Goal: Complete application form

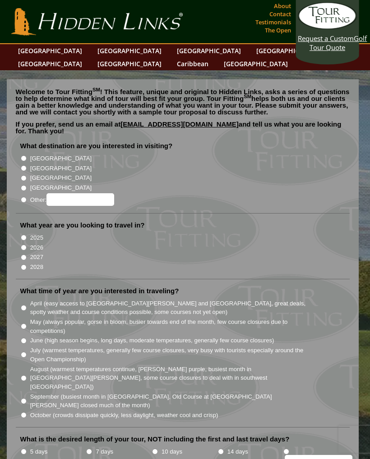
click at [26, 165] on input "[GEOGRAPHIC_DATA]" at bounding box center [24, 168] width 6 height 6
radio input "true"
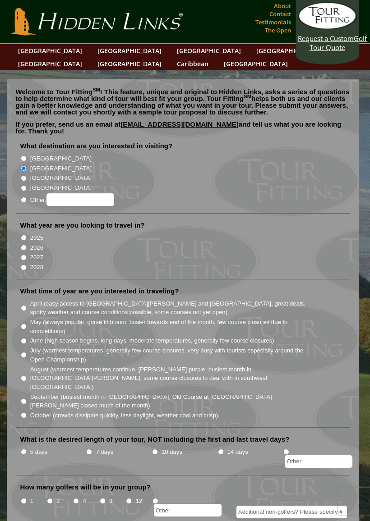
click at [24, 245] on input "2026" at bounding box center [24, 248] width 6 height 6
radio input "true"
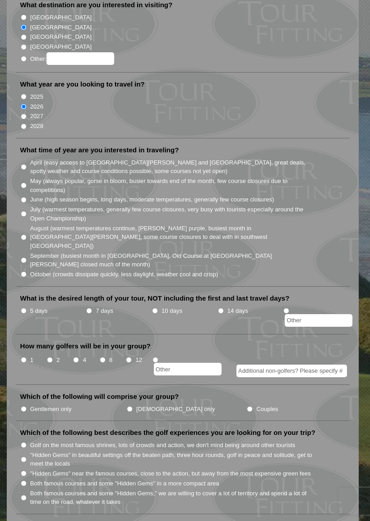
scroll to position [140, 0]
click at [27, 165] on input "April (easy access to [GEOGRAPHIC_DATA][PERSON_NAME] and [GEOGRAPHIC_DATA], gre…" at bounding box center [24, 168] width 6 height 6
radio input "true"
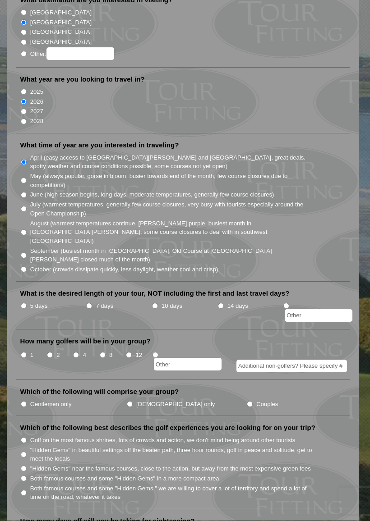
scroll to position [146, 0]
click at [224, 303] on input "14 days" at bounding box center [221, 306] width 6 height 6
radio input "true"
click at [159, 300] on li "10 days" at bounding box center [184, 311] width 66 height 22
click at [155, 303] on input "10 days" at bounding box center [155, 306] width 6 height 6
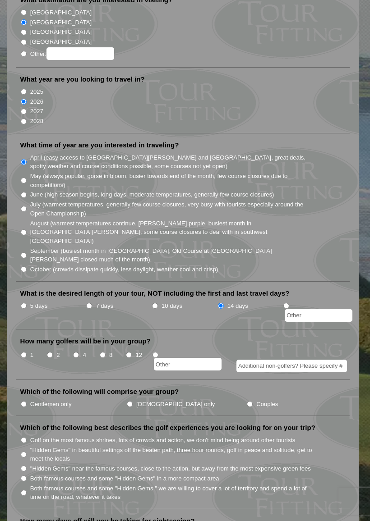
radio input "true"
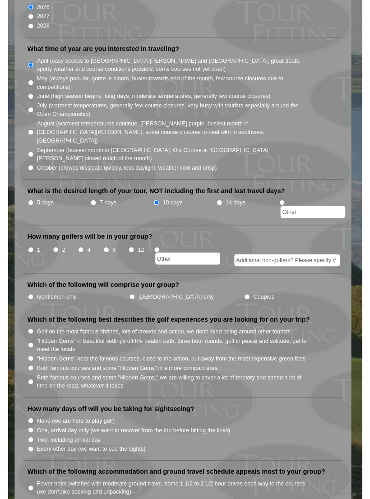
scroll to position [241, 0]
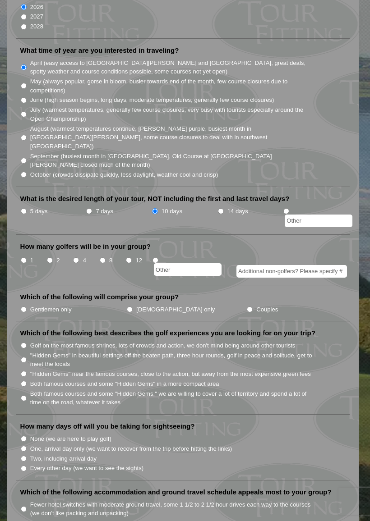
click at [23, 257] on input "1" at bounding box center [24, 260] width 6 height 6
radio input "true"
click at [261, 265] on input "Additional non-golfers? Please specify #" at bounding box center [291, 271] width 110 height 13
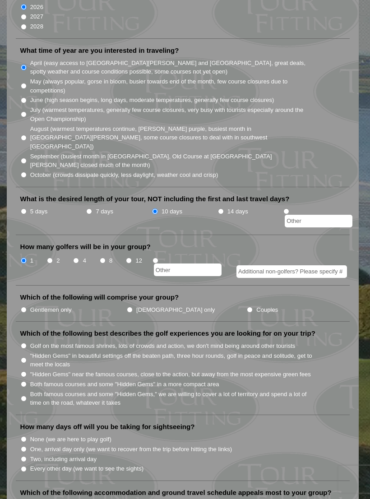
type input "1"
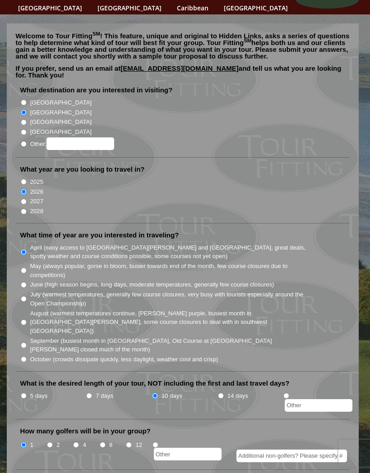
scroll to position [0, 0]
